Goal: Communication & Community: Answer question/provide support

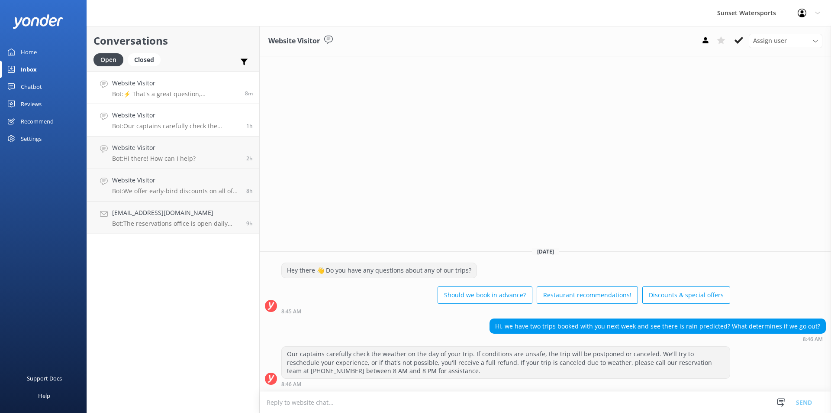
click at [214, 89] on div "Website Visitor Bot: ⚡ That's a great question, unfortunately I do not know the…" at bounding box center [175, 87] width 126 height 19
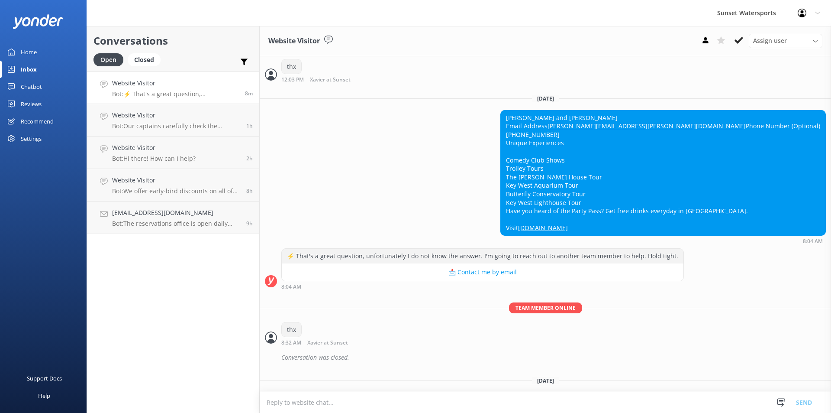
scroll to position [4908, 0]
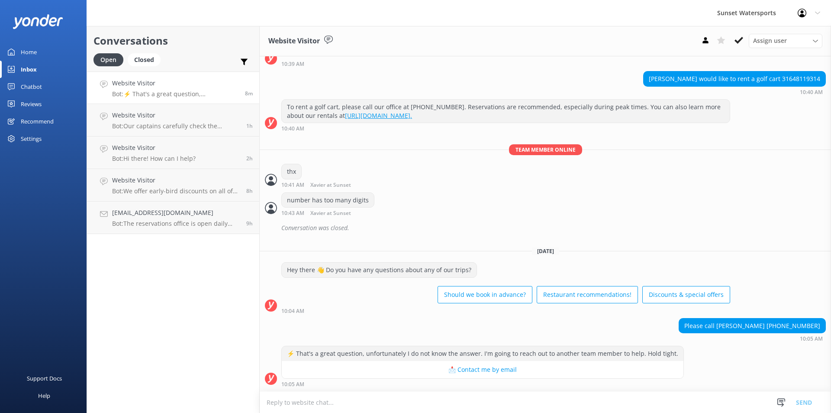
click at [292, 402] on textarea at bounding box center [545, 401] width 571 height 21
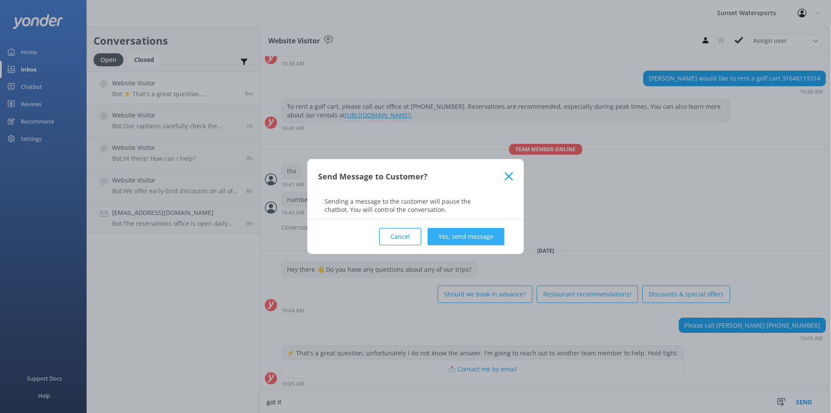
type textarea "got it"
click at [484, 241] on button "Yes, send message" at bounding box center [466, 236] width 77 height 17
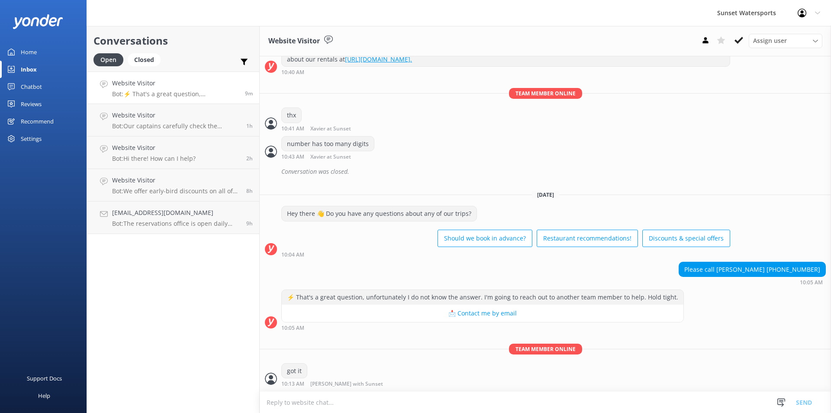
scroll to position [4965, 0]
